Goal: Task Accomplishment & Management: Manage account settings

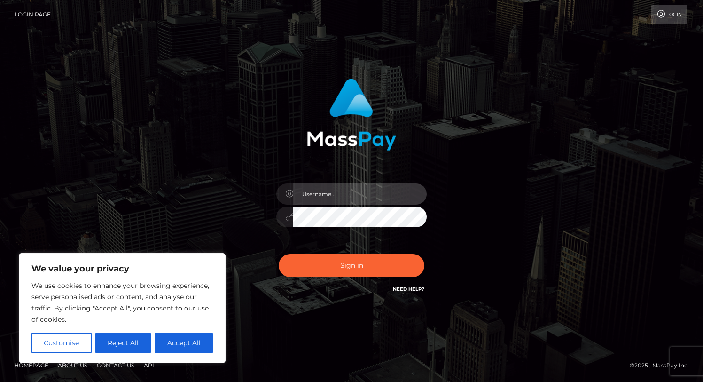
click at [328, 200] on input "text" at bounding box center [360, 193] width 134 height 21
type input "[PERSON_NAME][EMAIL_ADDRESS][PERSON_NAME][DOMAIN_NAME]"
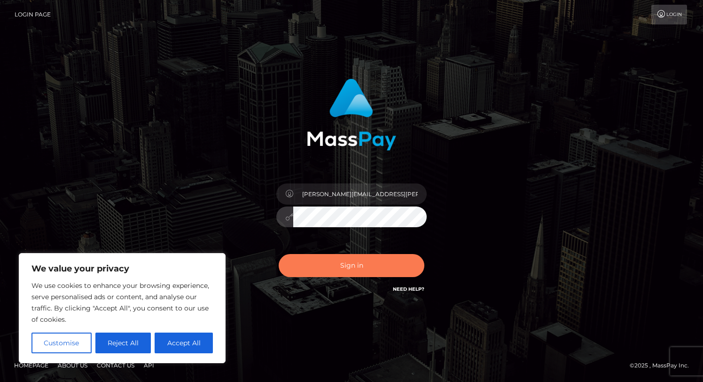
click at [370, 267] on button "Sign in" at bounding box center [352, 265] width 146 height 23
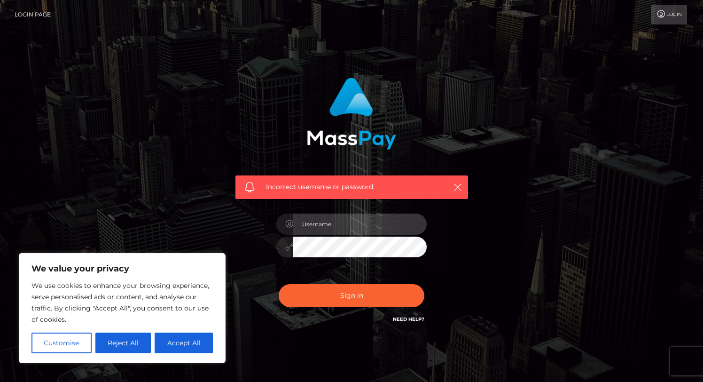
click at [356, 229] on input "text" at bounding box center [360, 223] width 134 height 21
type input "[PERSON_NAME][EMAIL_ADDRESS][PERSON_NAME][DOMAIN_NAME]"
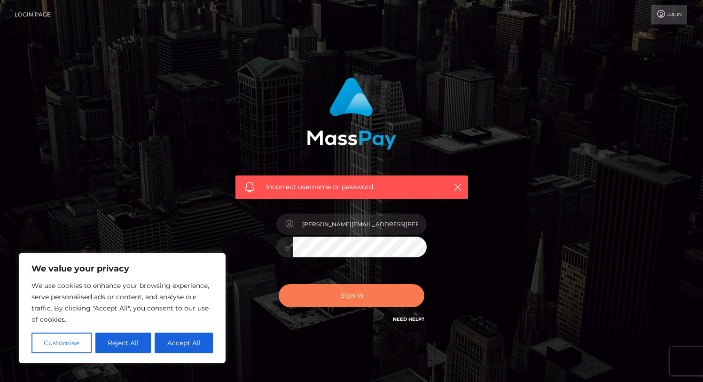
click at [348, 287] on button "Sign in" at bounding box center [352, 295] width 146 height 23
